Goal: Check status

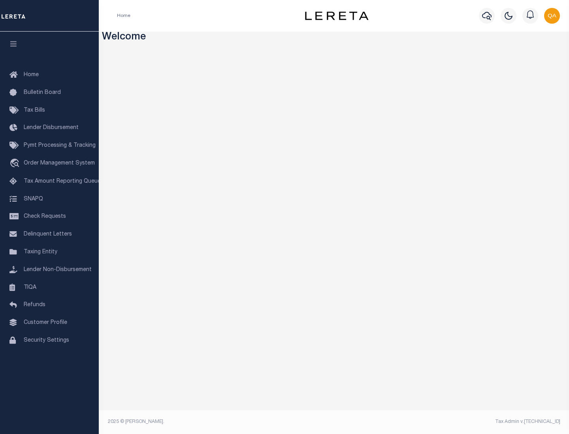
click at [49, 217] on span "Check Requests" at bounding box center [45, 217] width 42 height 6
select select "50"
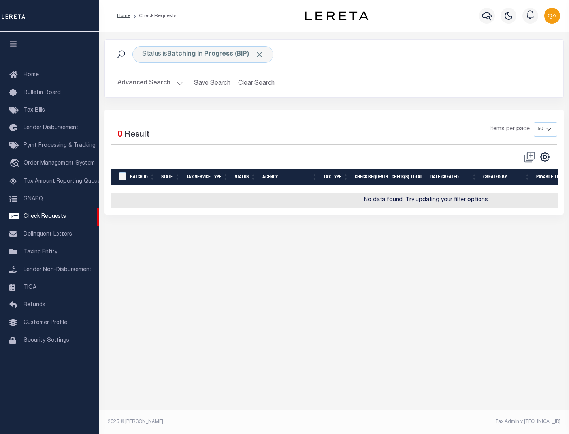
click at [259, 55] on span "Click to Remove" at bounding box center [259, 55] width 8 height 8
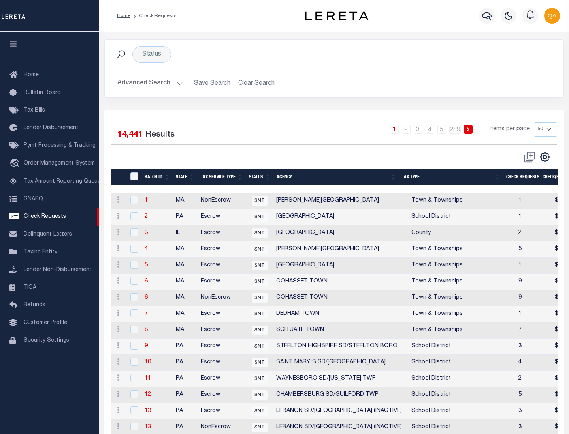
scroll to position [381, 0]
